Goal: Task Accomplishment & Management: Use online tool/utility

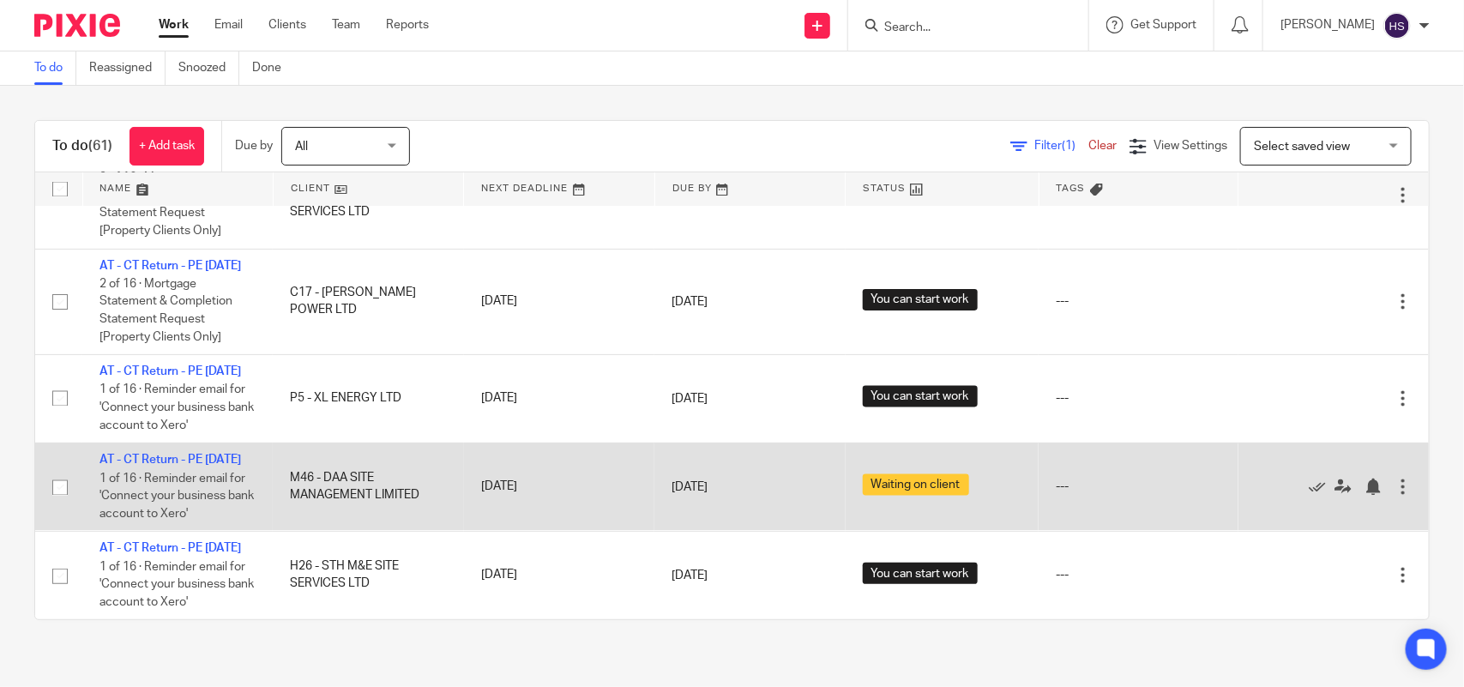
scroll to position [5458, 0]
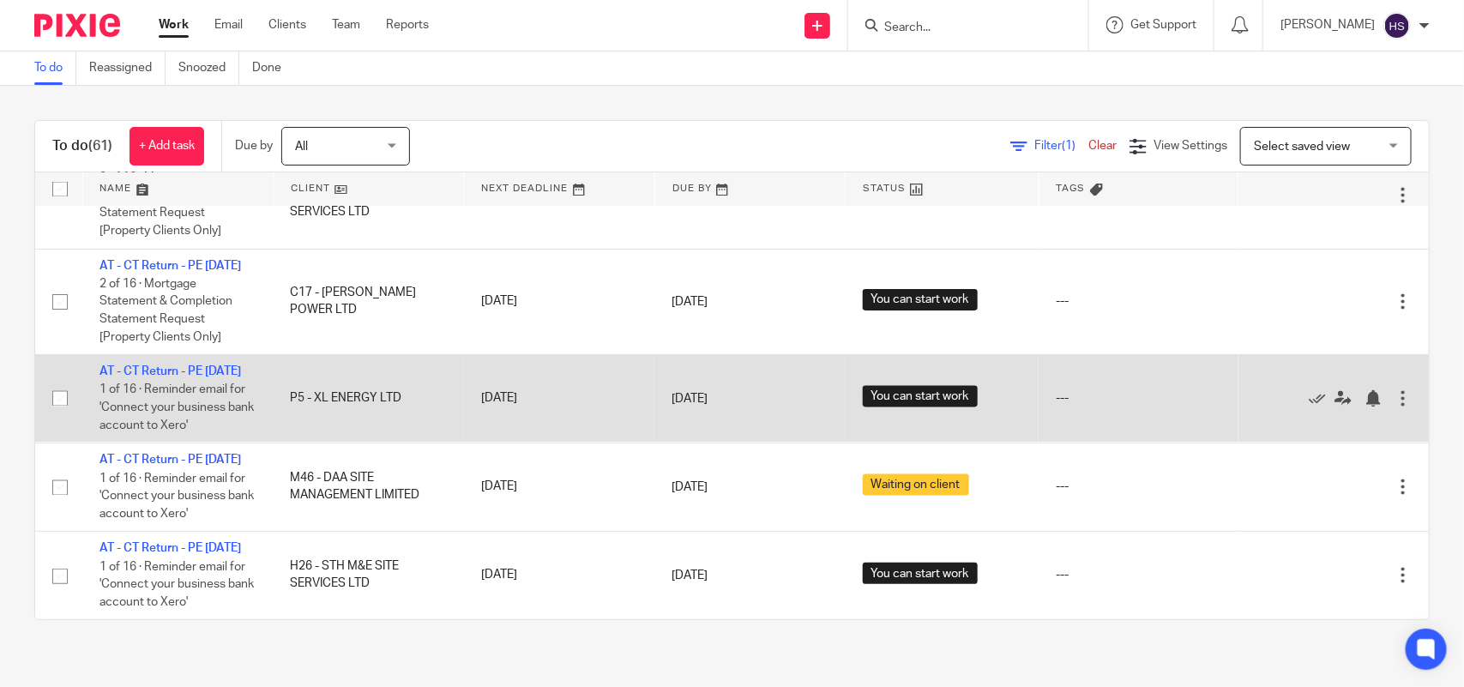
drag, startPoint x: 740, startPoint y: 499, endPoint x: 717, endPoint y: 377, distance: 123.9
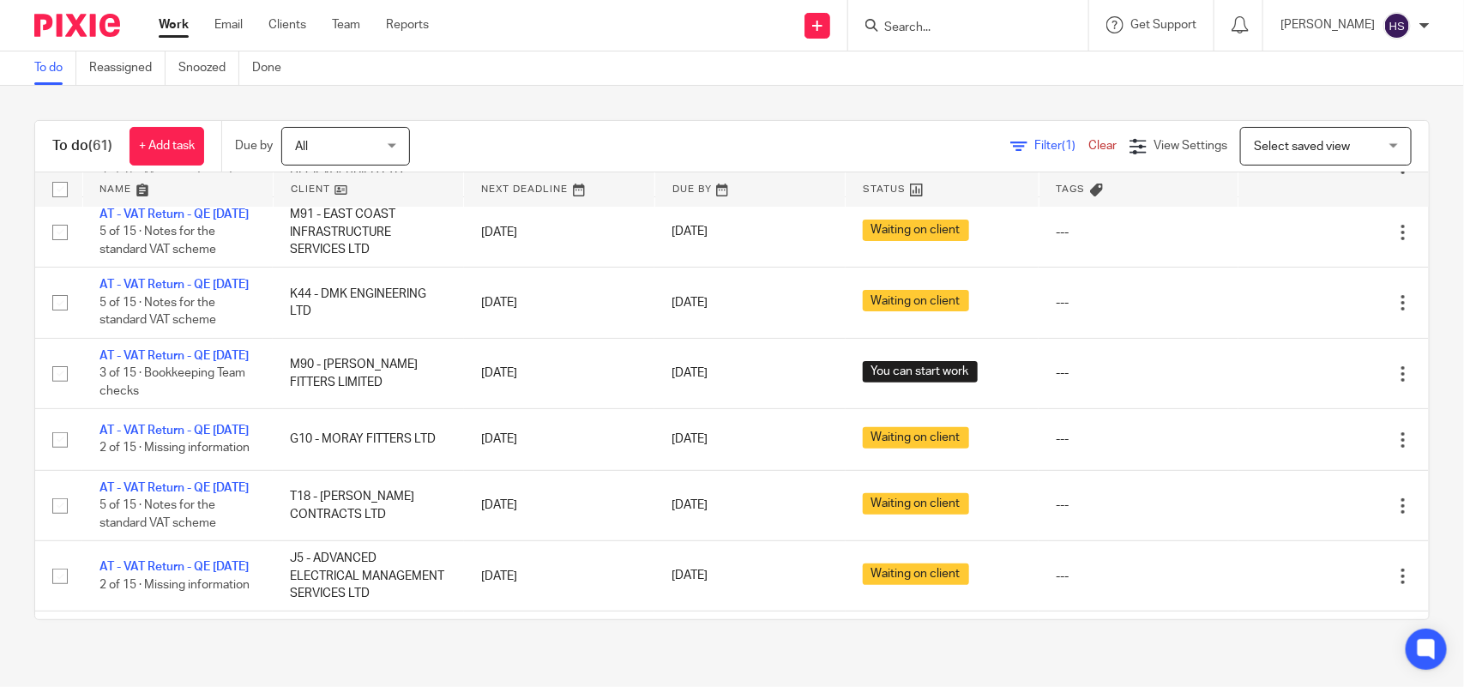
scroll to position [0, 0]
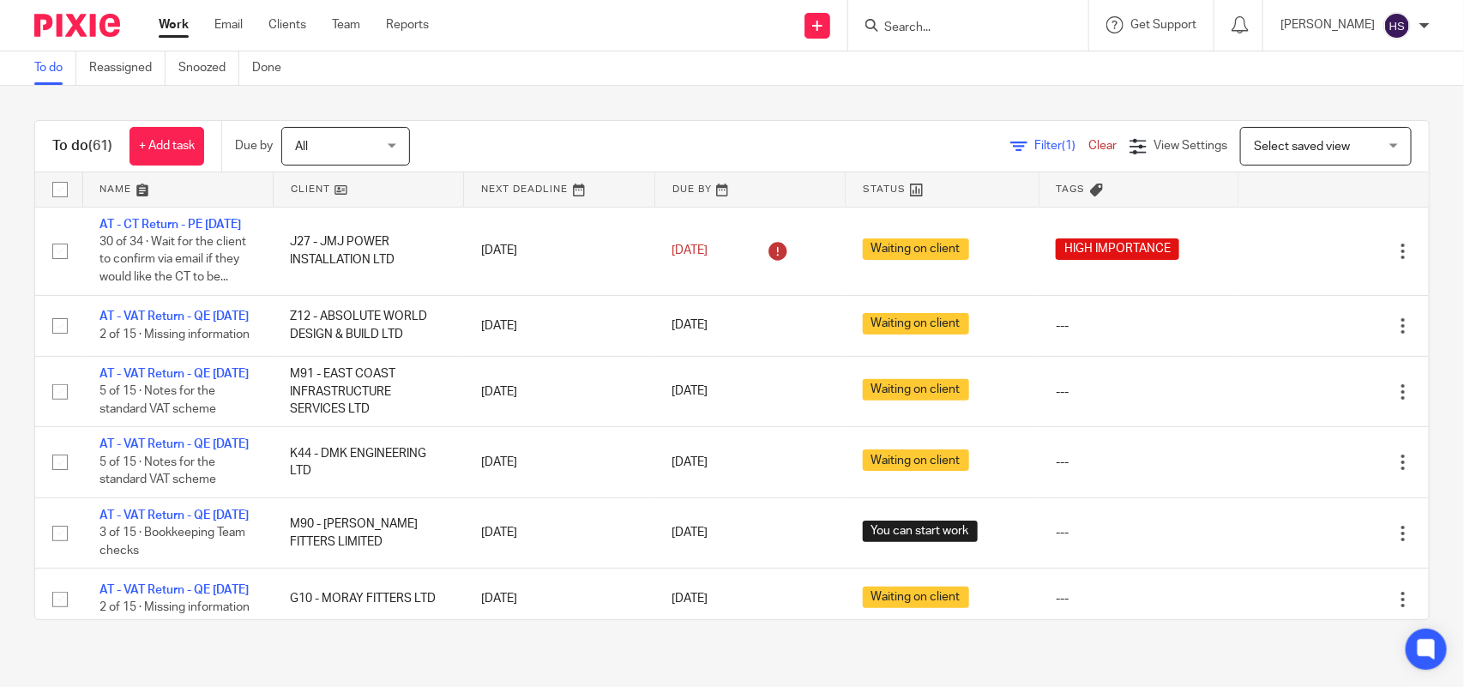
drag, startPoint x: 717, startPoint y: 195, endPoint x: 713, endPoint y: 99, distance: 96.1
click at [563, 93] on div "To do (61) + Add task Due by All All Today Tomorrow This week Next week This mo…" at bounding box center [732, 370] width 1464 height 569
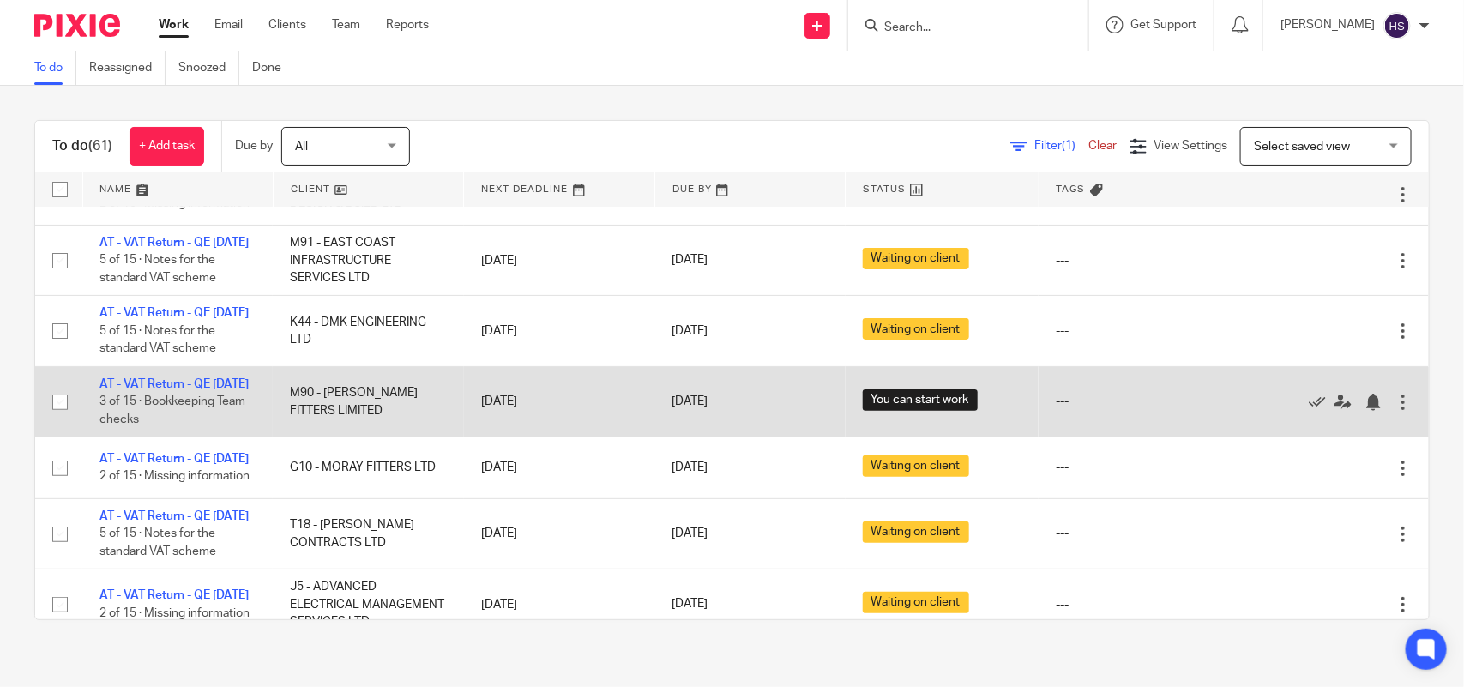
scroll to position [250, 0]
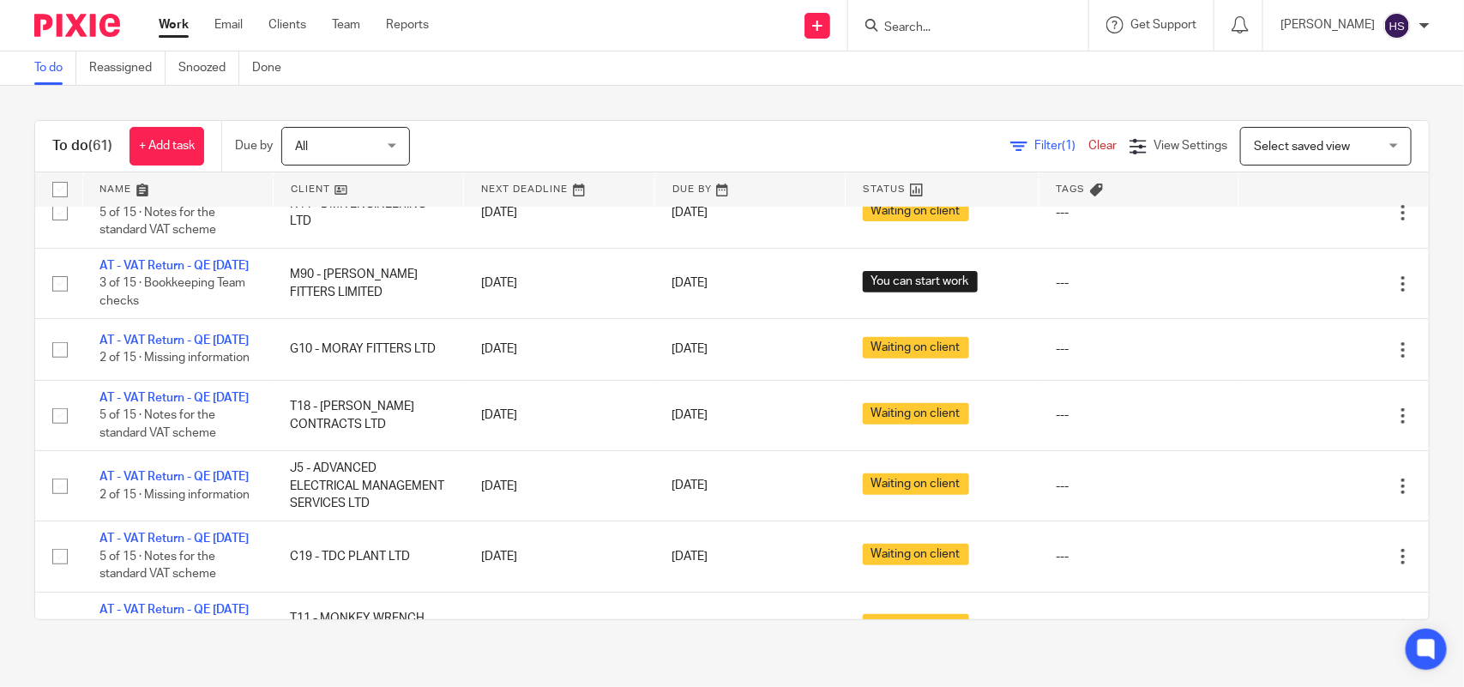
click at [183, 14] on div "Work Email Clients Team Reports Work Email Clients Team Reports Settings" at bounding box center [297, 25] width 313 height 51
click at [165, 15] on div "Work Email Clients Team Reports Work Email Clients Team Reports Settings" at bounding box center [297, 25] width 313 height 51
click at [170, 33] on link "Work" at bounding box center [174, 24] width 30 height 17
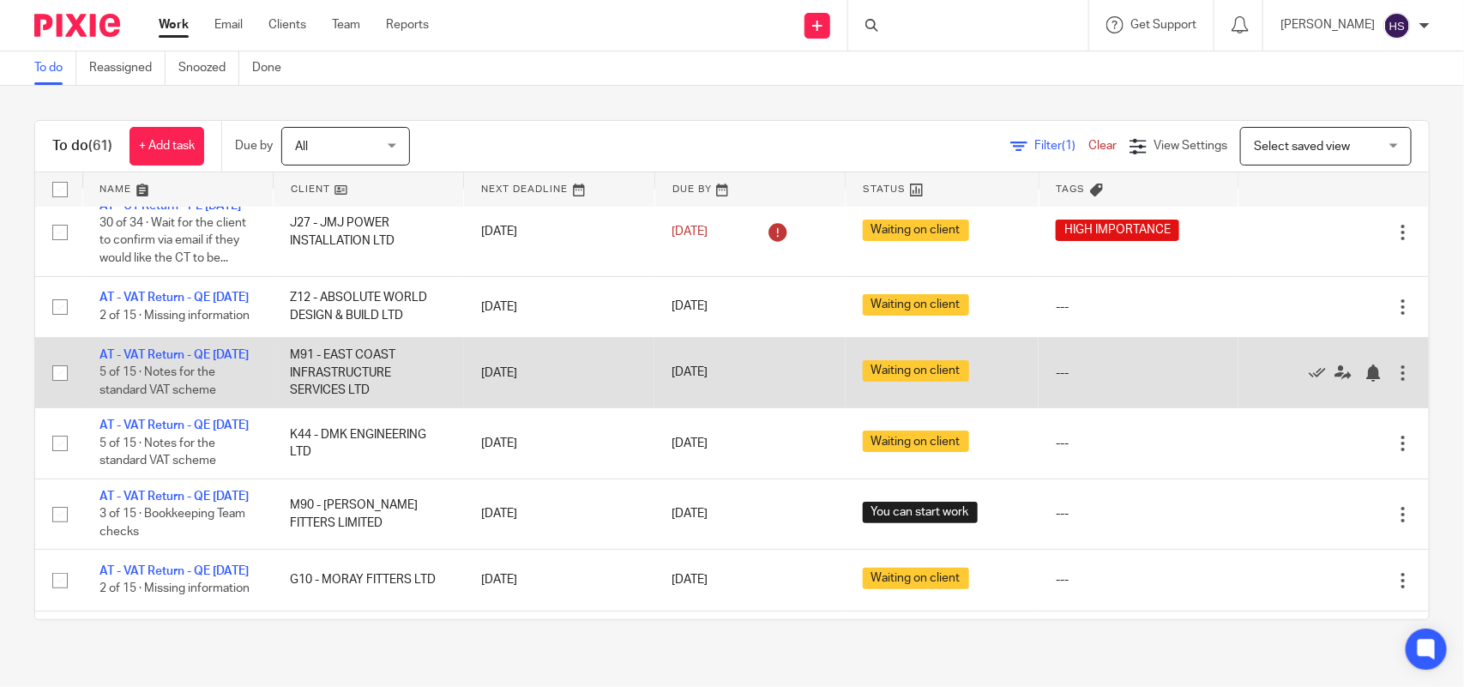
scroll to position [35, 0]
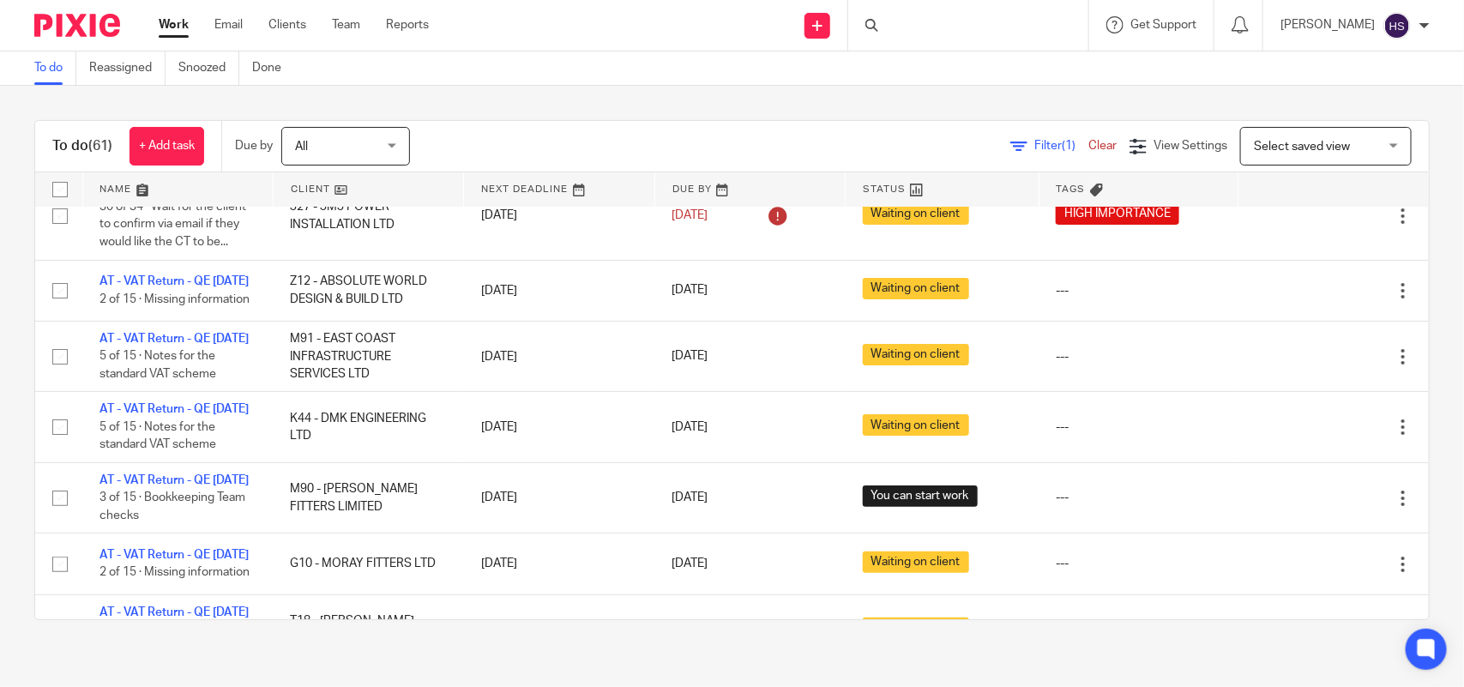
click at [473, 144] on div "Filter (1) Clear View Settings View Settings (1) Filters Clear Save Manage save…" at bounding box center [934, 146] width 989 height 39
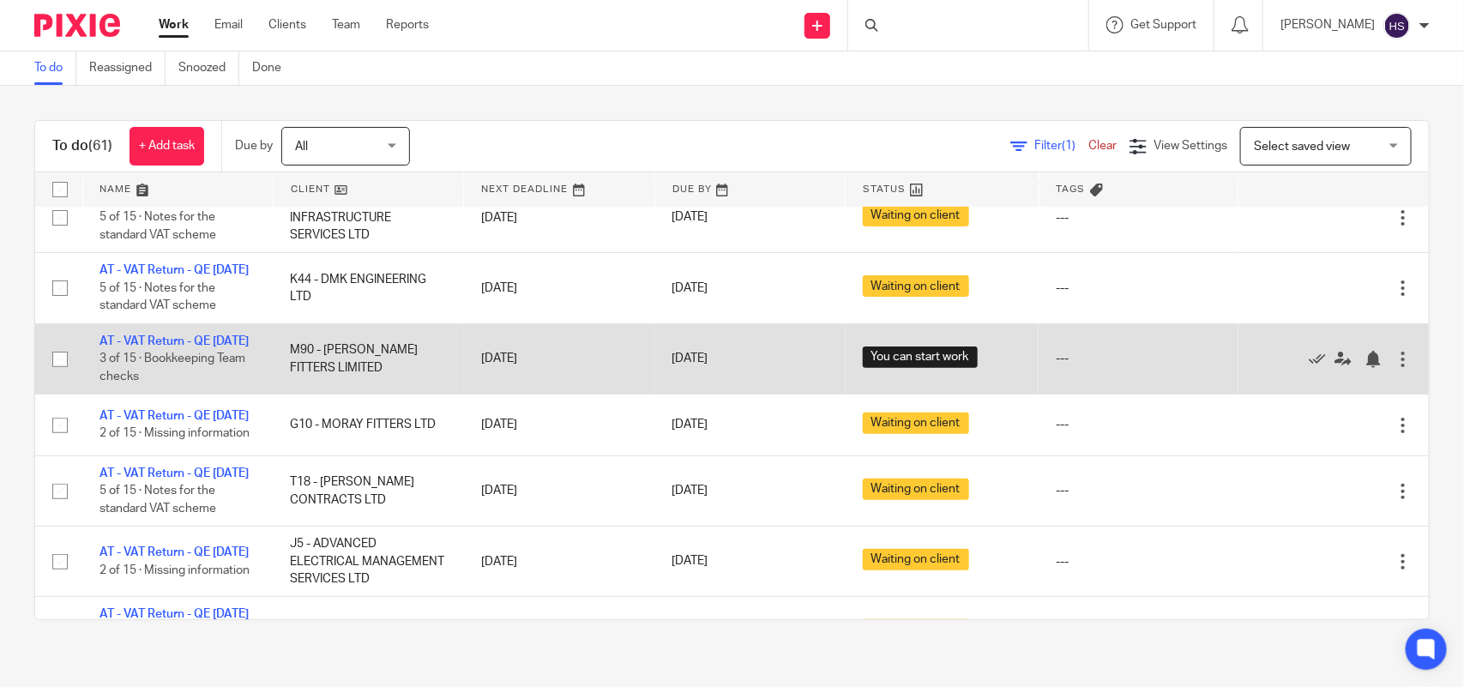
scroll to position [178, 0]
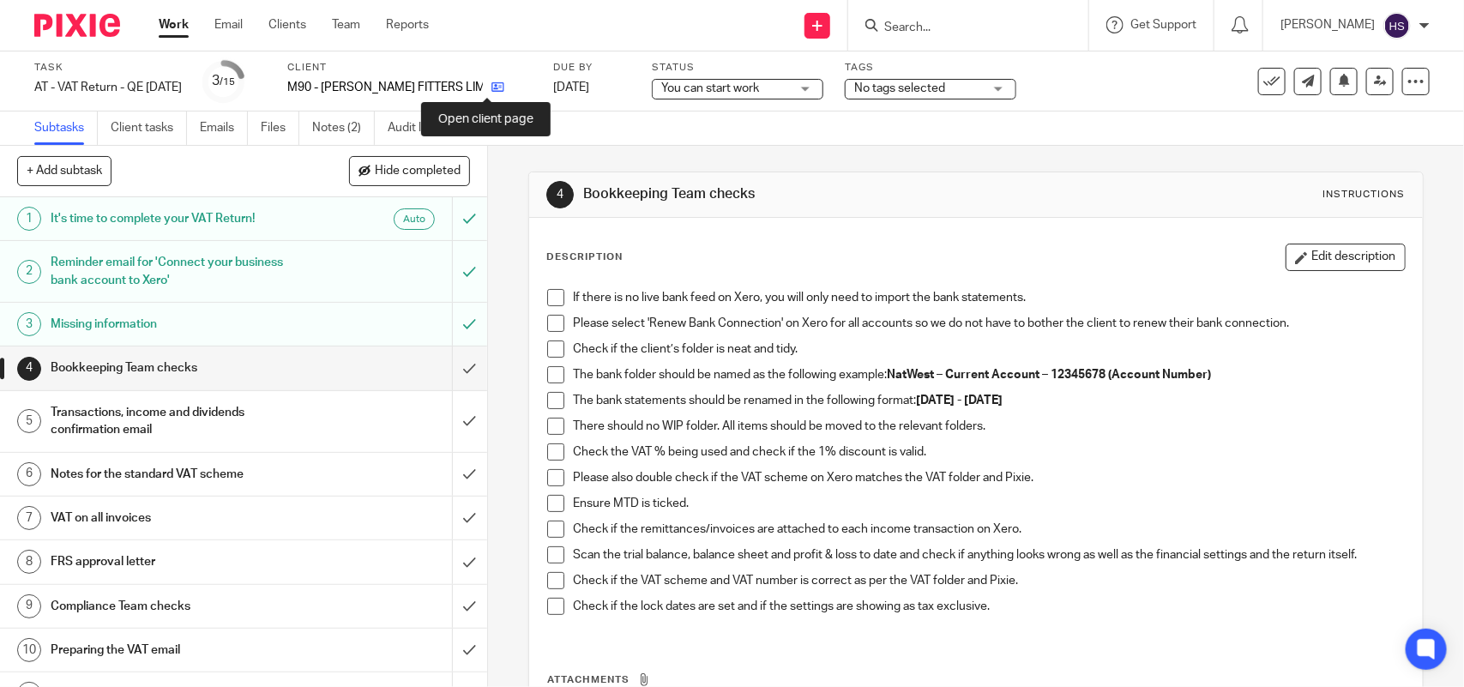
click at [491, 83] on icon at bounding box center [497, 87] width 13 height 13
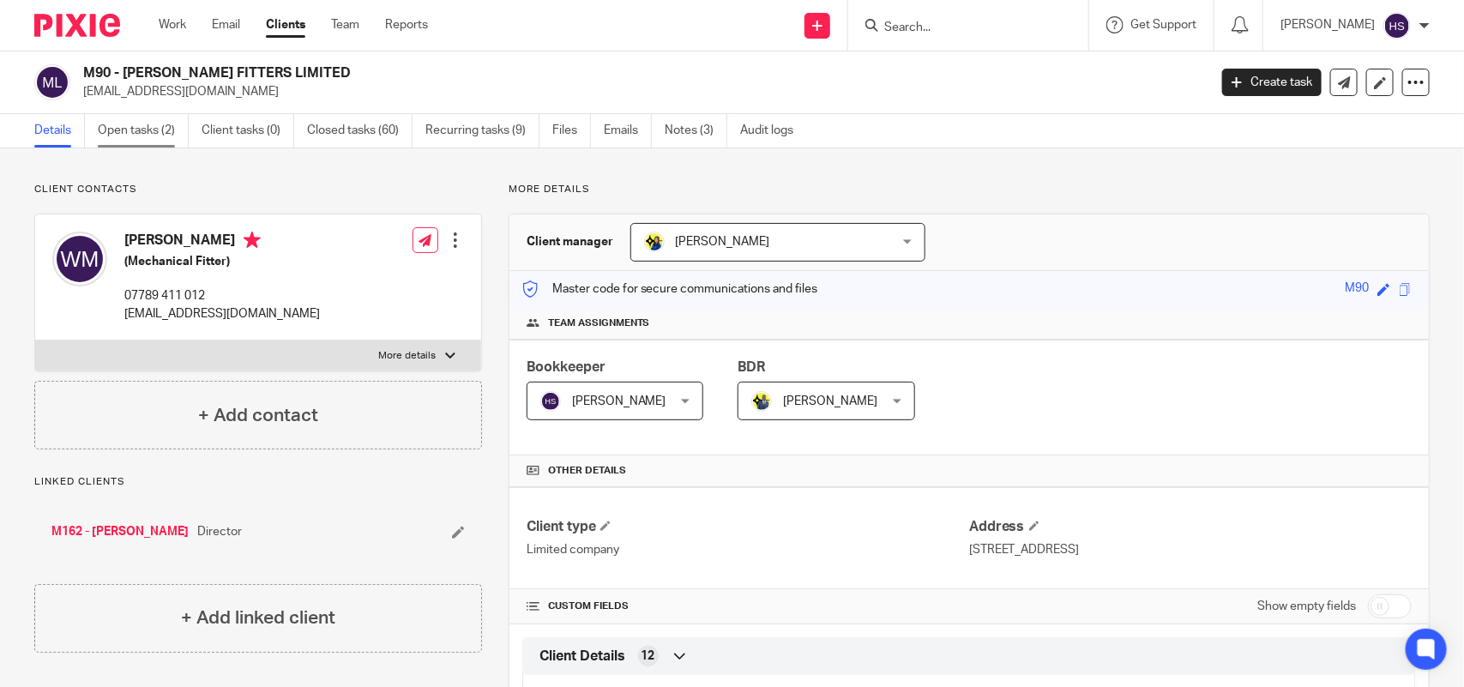
click at [135, 140] on link "Open tasks (2)" at bounding box center [143, 130] width 91 height 33
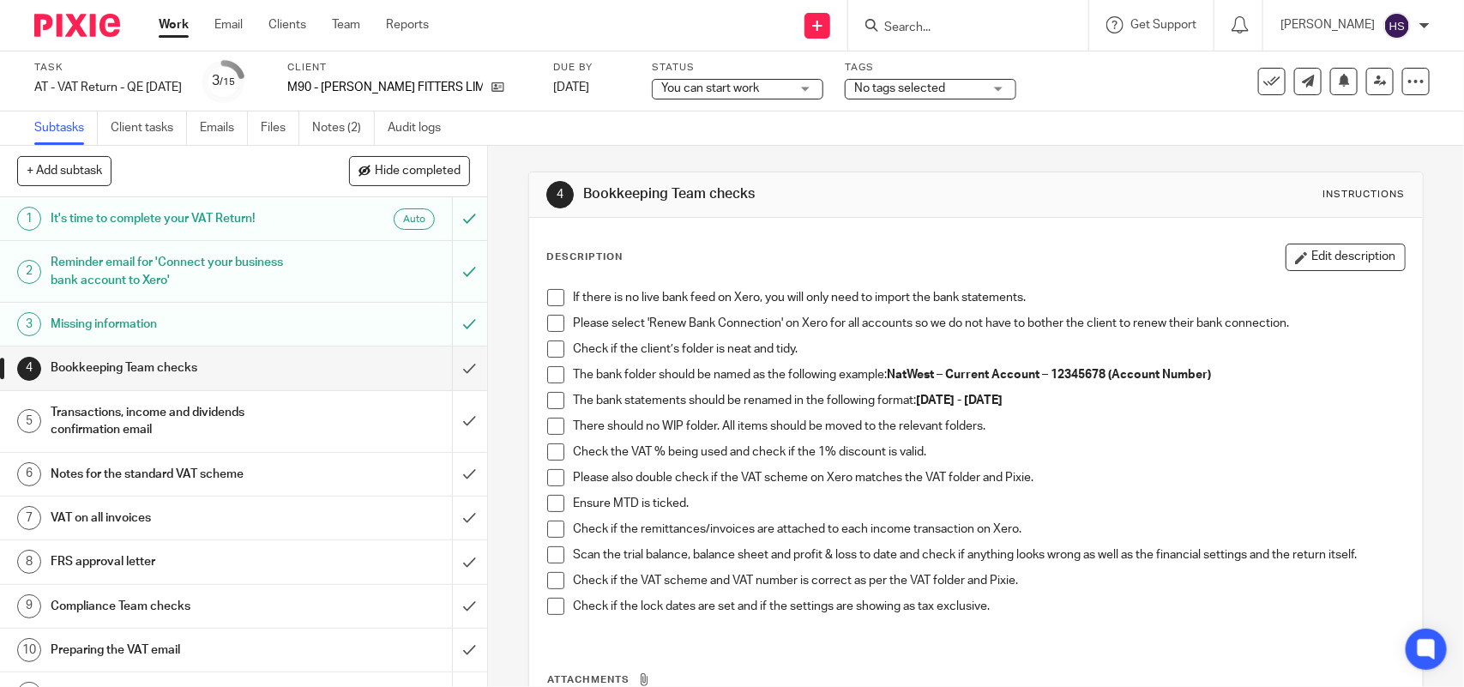
click at [557, 301] on span at bounding box center [555, 297] width 17 height 17
click at [559, 320] on li "Please select 'Renew Bank Connection' on Xero for all accounts so we do not hav…" at bounding box center [975, 328] width 857 height 26
click at [557, 322] on span at bounding box center [555, 323] width 17 height 17
click at [701, 83] on span "You can start work" at bounding box center [710, 88] width 98 height 12
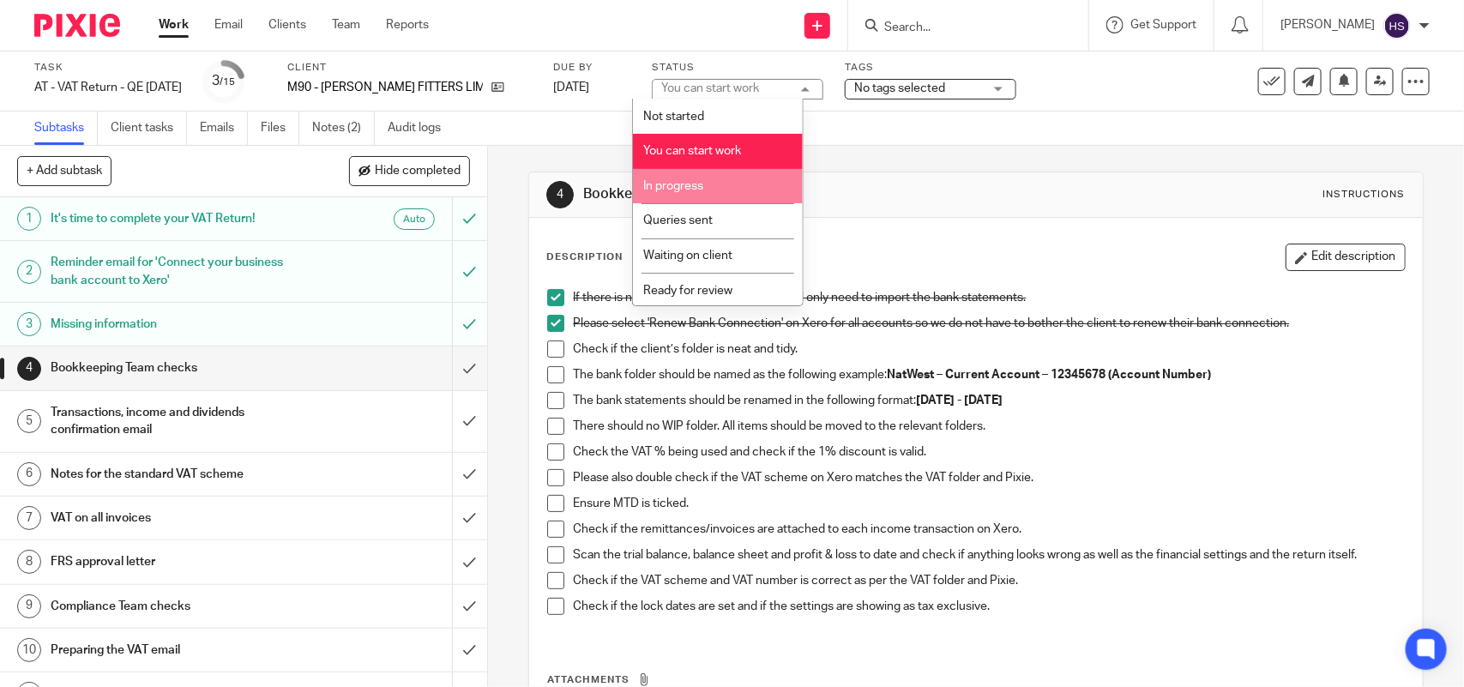
click at [683, 177] on li "In progress" at bounding box center [718, 186] width 170 height 35
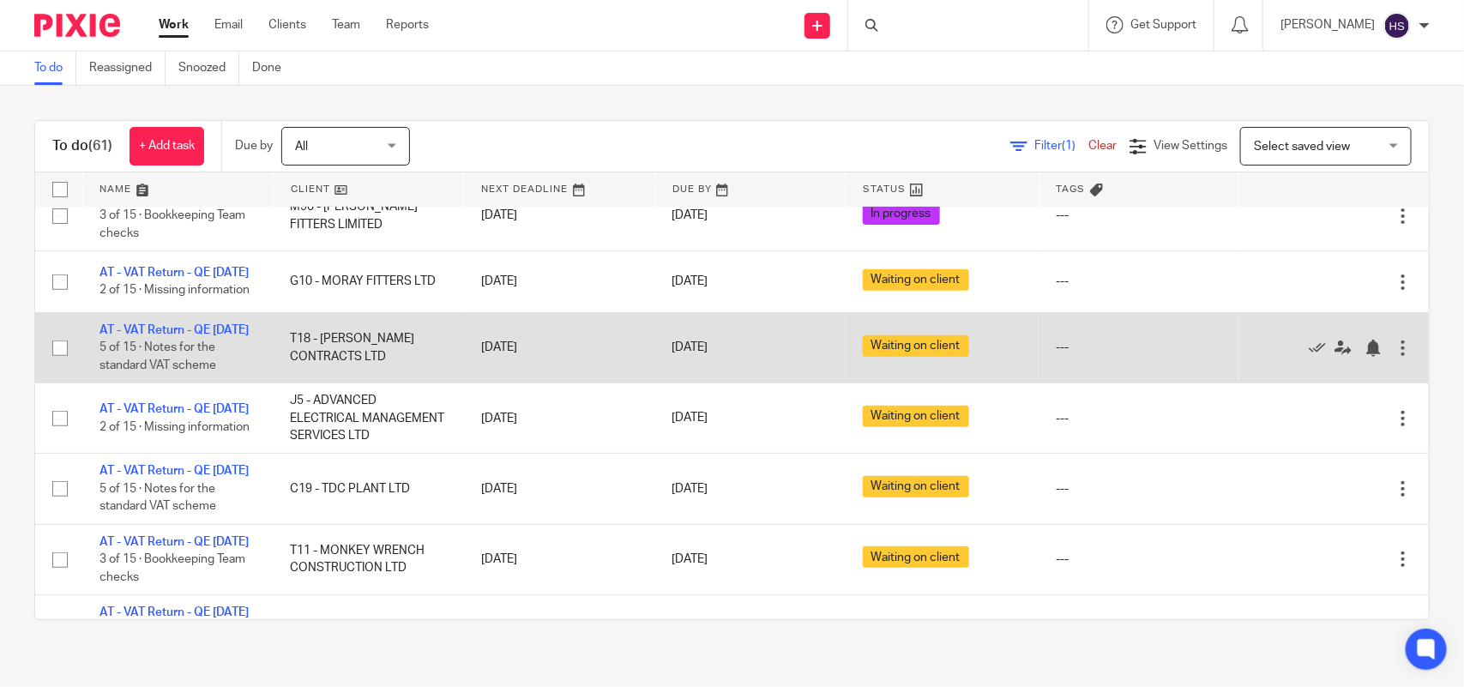
scroll to position [322, 0]
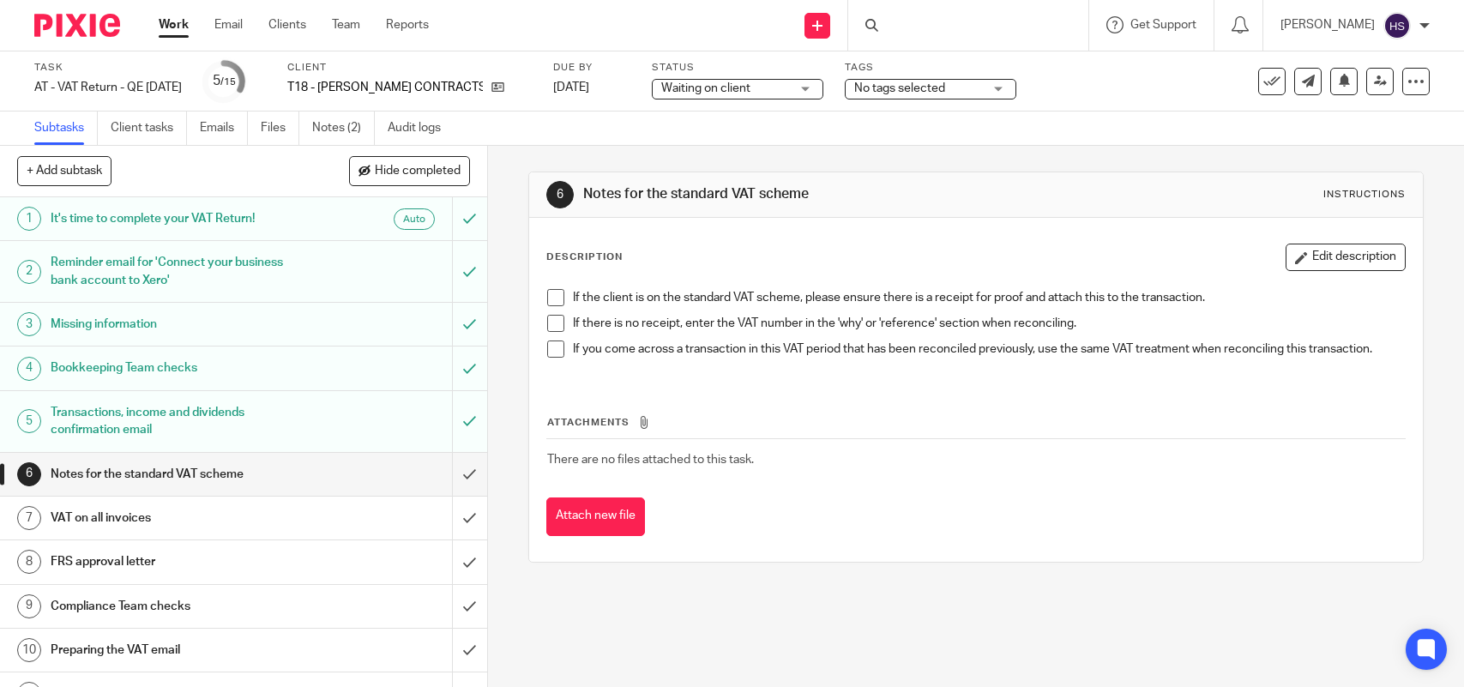
click at [347, 130] on link "Notes (2)" at bounding box center [343, 127] width 63 height 33
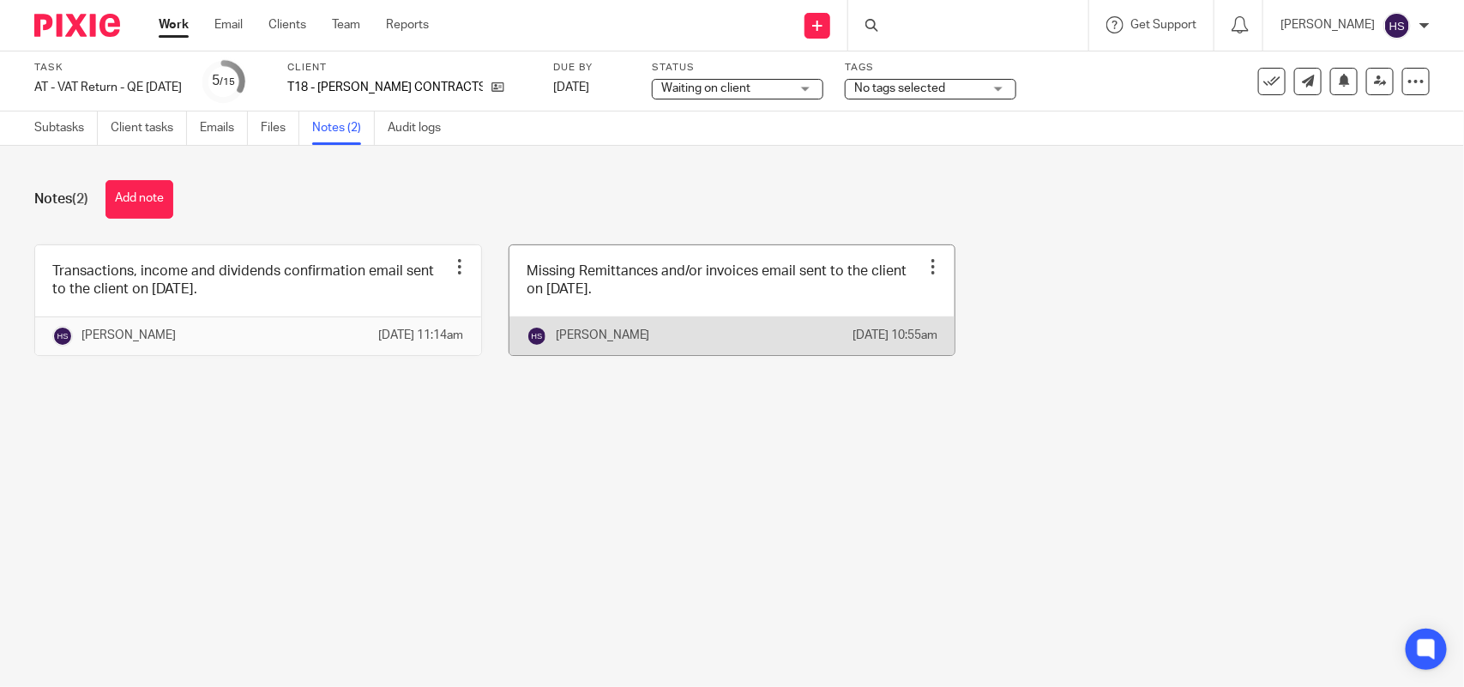
click at [529, 310] on link at bounding box center [732, 300] width 446 height 110
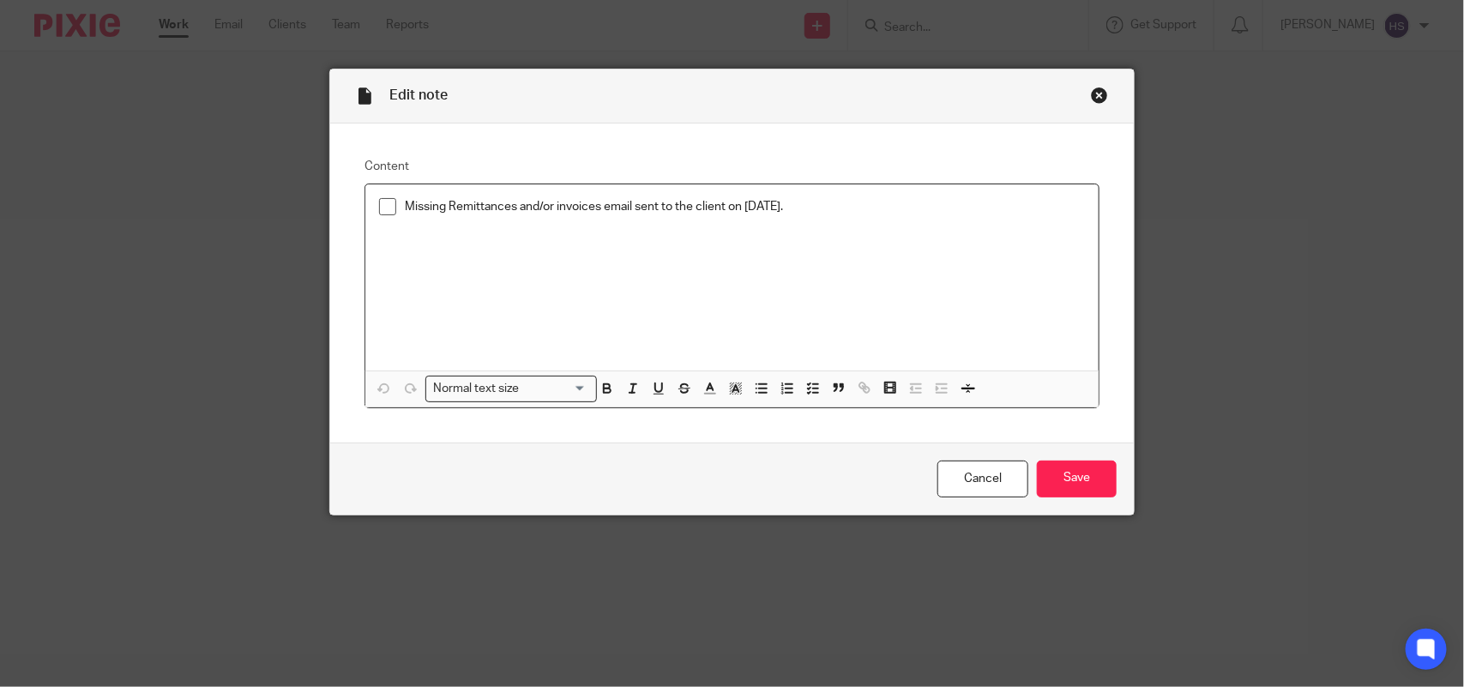
click at [1091, 94] on div "Close this dialog window" at bounding box center [1099, 95] width 17 height 17
